Goal: Participate in discussion

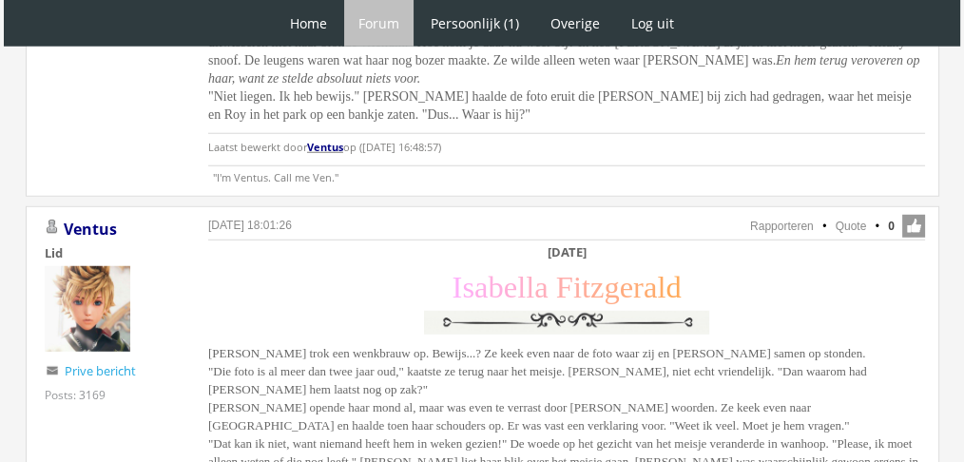
scroll to position [5228, 0]
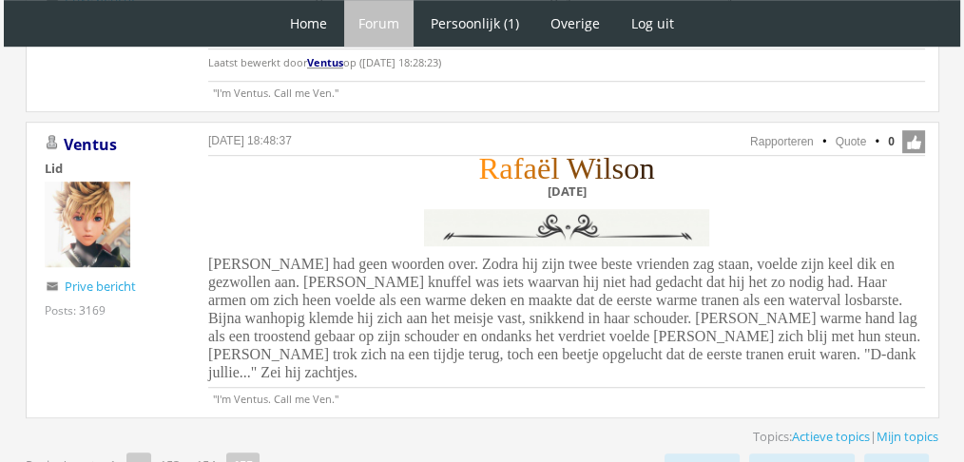
scroll to position [1268, 0]
